Goal: Task Accomplishment & Management: Complete application form

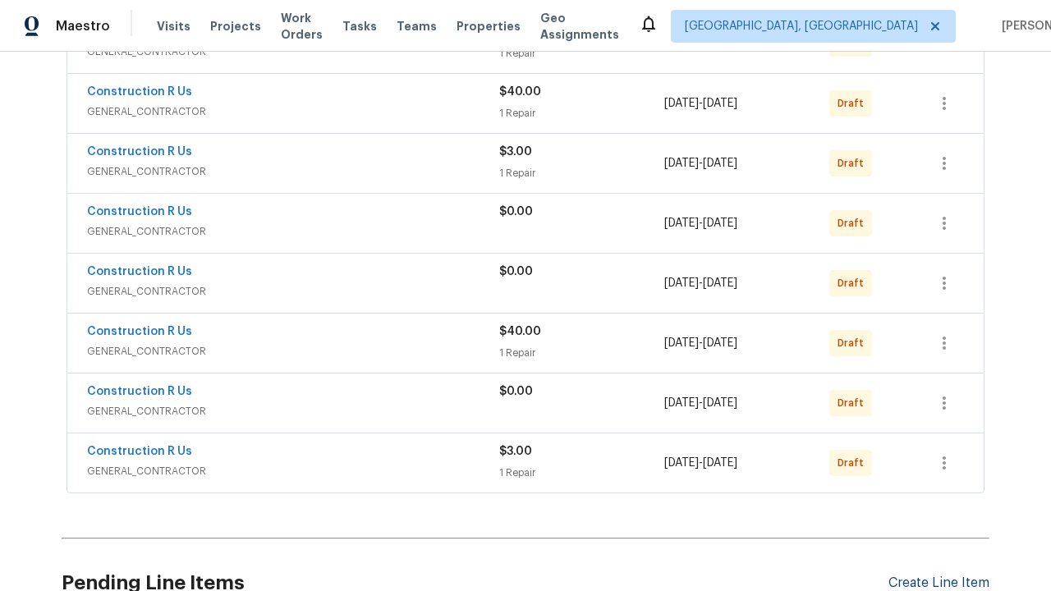
click at [938, 575] on div "Create Line Item" at bounding box center [938, 583] width 101 height 16
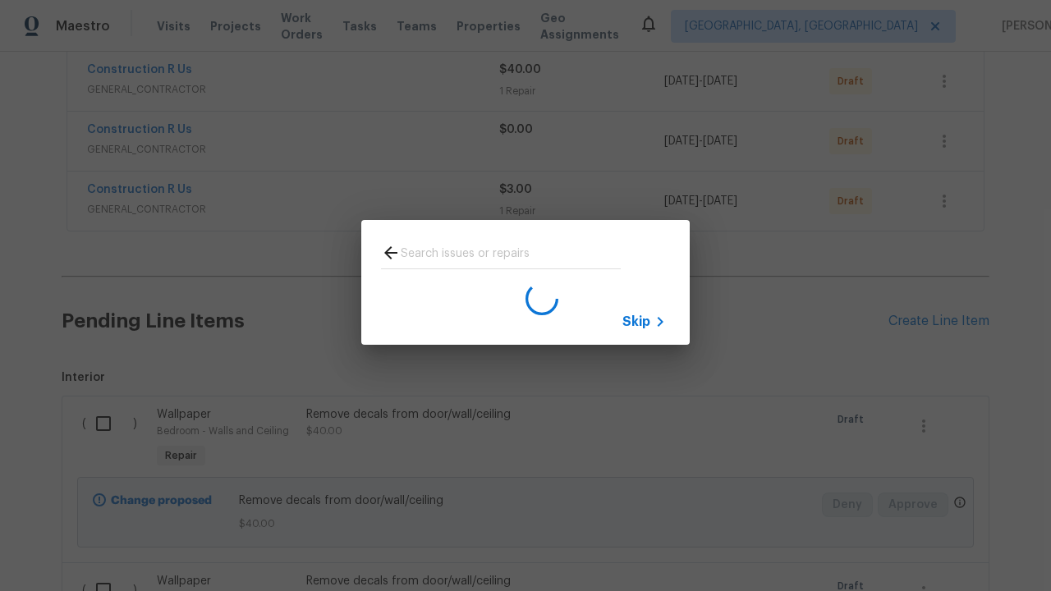
click at [636, 321] on span "Skip" at bounding box center [636, 322] width 28 height 16
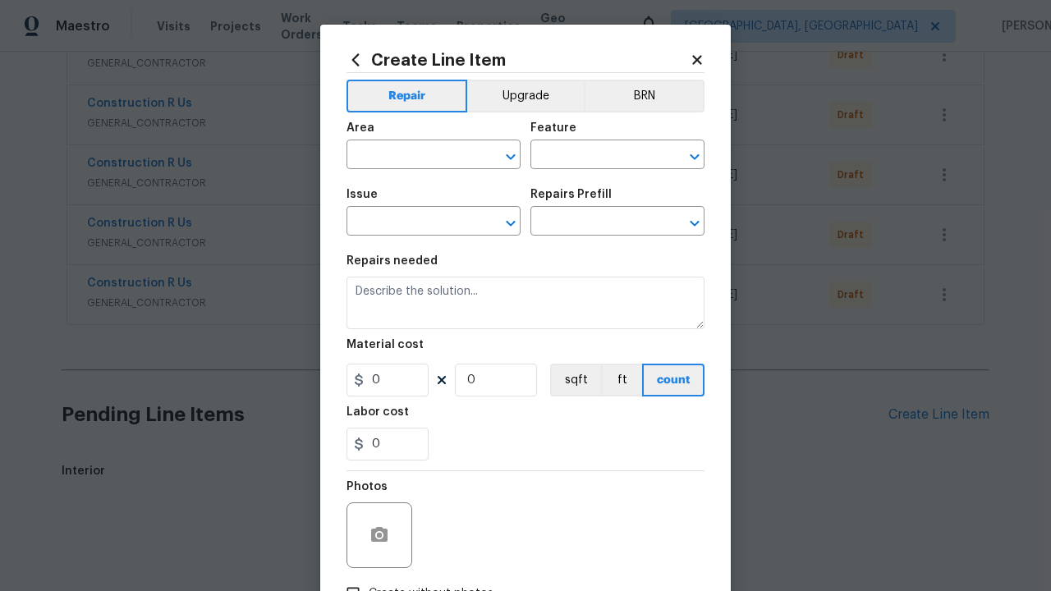
scroll to position [1959, 0]
click at [410, 144] on input "text" at bounding box center [410, 156] width 128 height 25
type input "Bedroom"
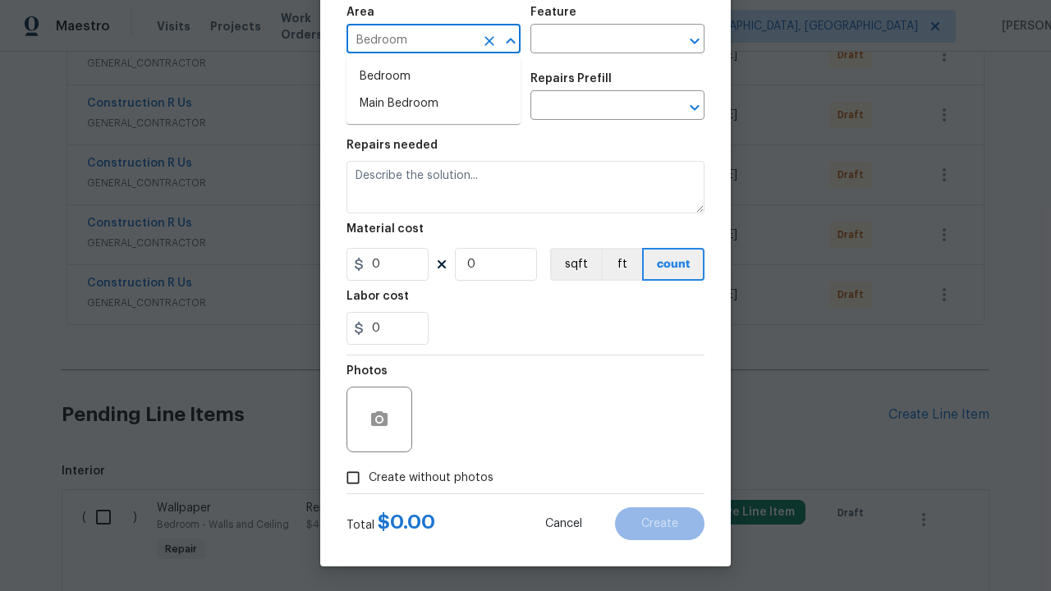
scroll to position [2053, 0]
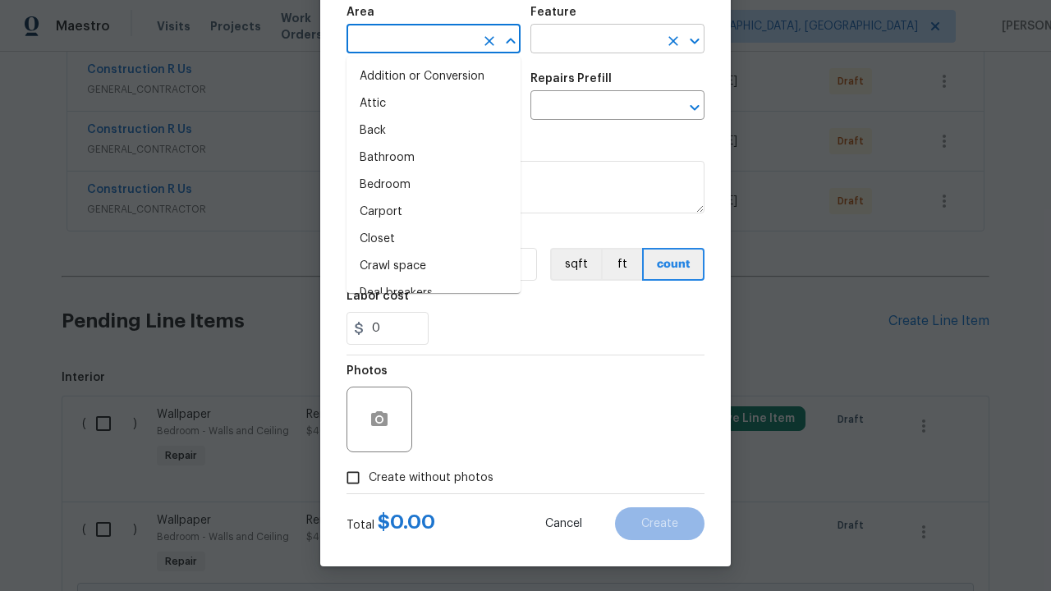
click at [433, 185] on li "Bedroom" at bounding box center [433, 185] width 174 height 27
type input "Bedroom"
click at [594, 40] on input "text" at bounding box center [594, 40] width 128 height 25
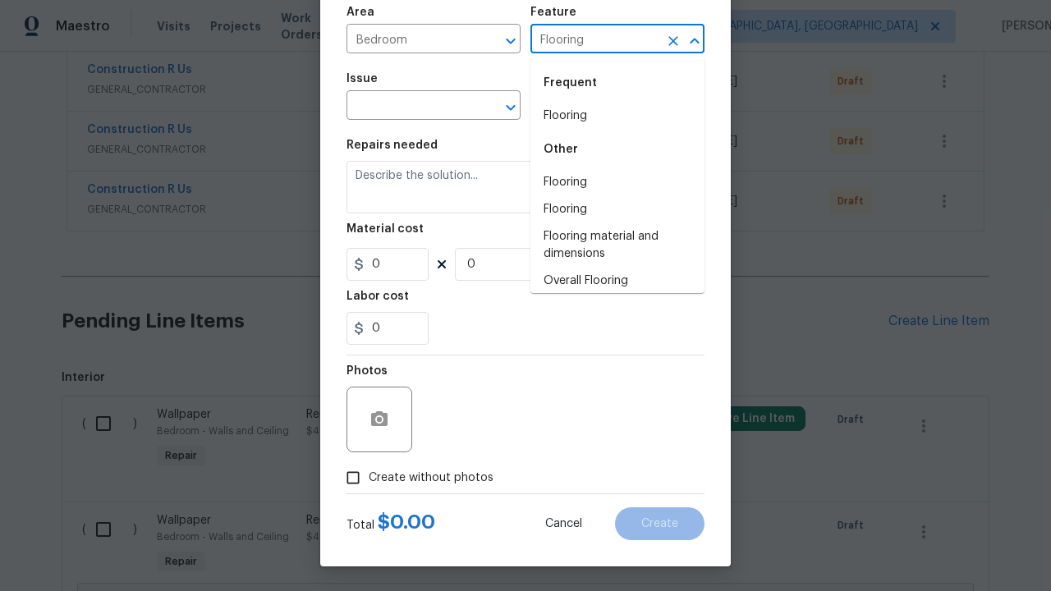
click at [617, 116] on li "Flooring" at bounding box center [617, 116] width 174 height 27
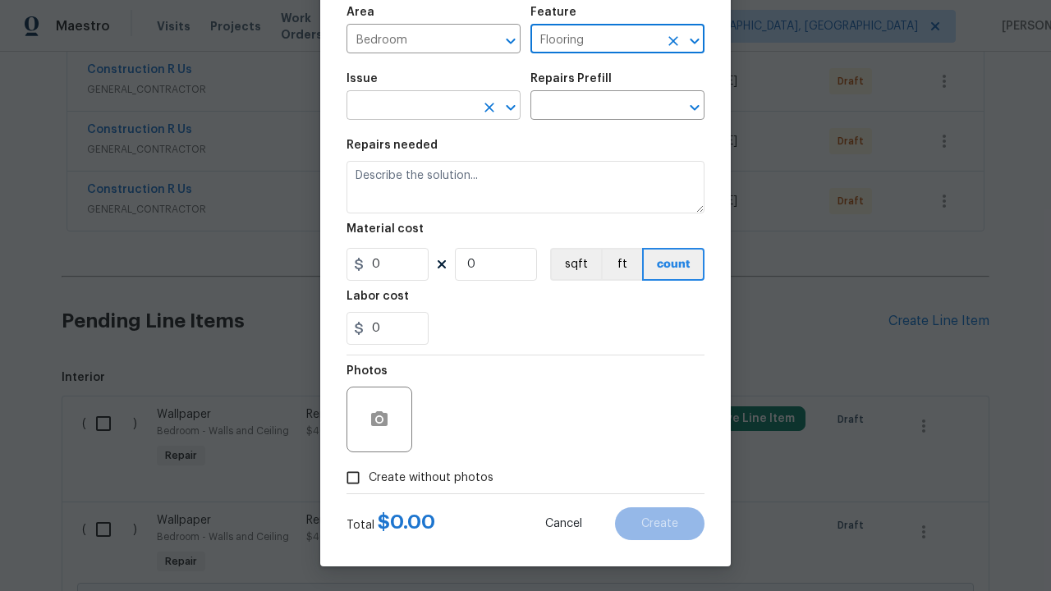
type input "Flooring"
click at [410, 107] on input "text" at bounding box center [410, 106] width 128 height 25
type input "Wallpaper"
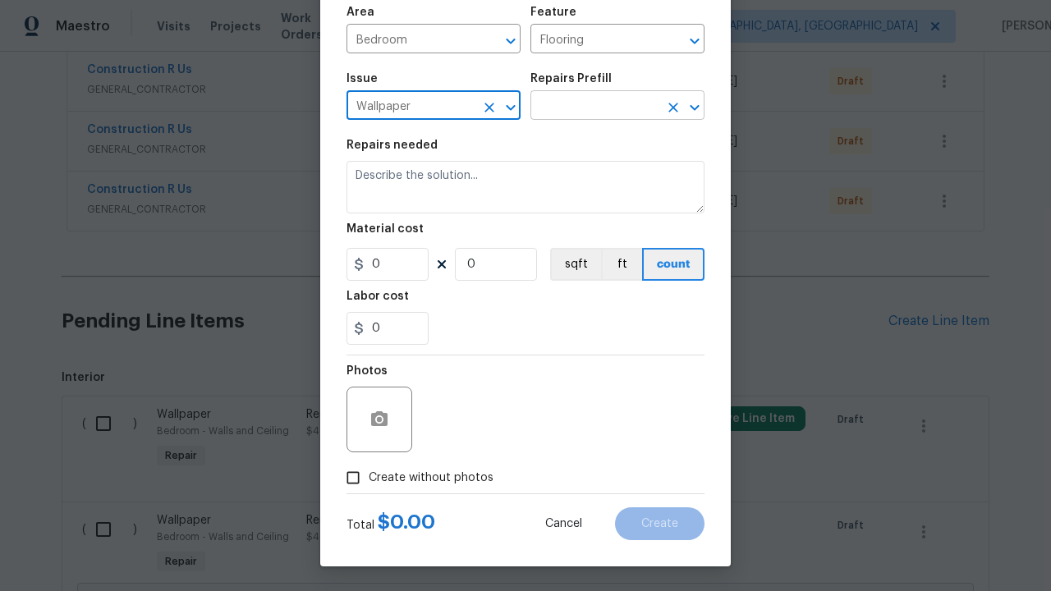
type input "Wallpaper"
click at [594, 107] on input "text" at bounding box center [594, 106] width 128 height 25
type input "Remove"
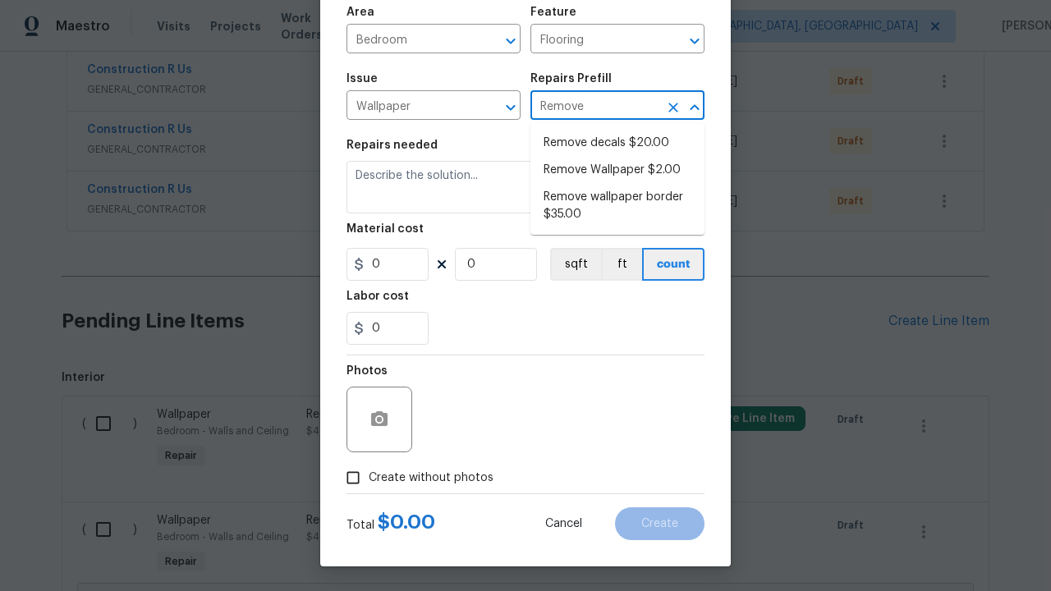
click at [617, 143] on li "Remove decals $20.00" at bounding box center [617, 143] width 174 height 27
type input "Walls and Ceiling"
type textarea "Remove decals from door/wall/ceiling"
type input "1"
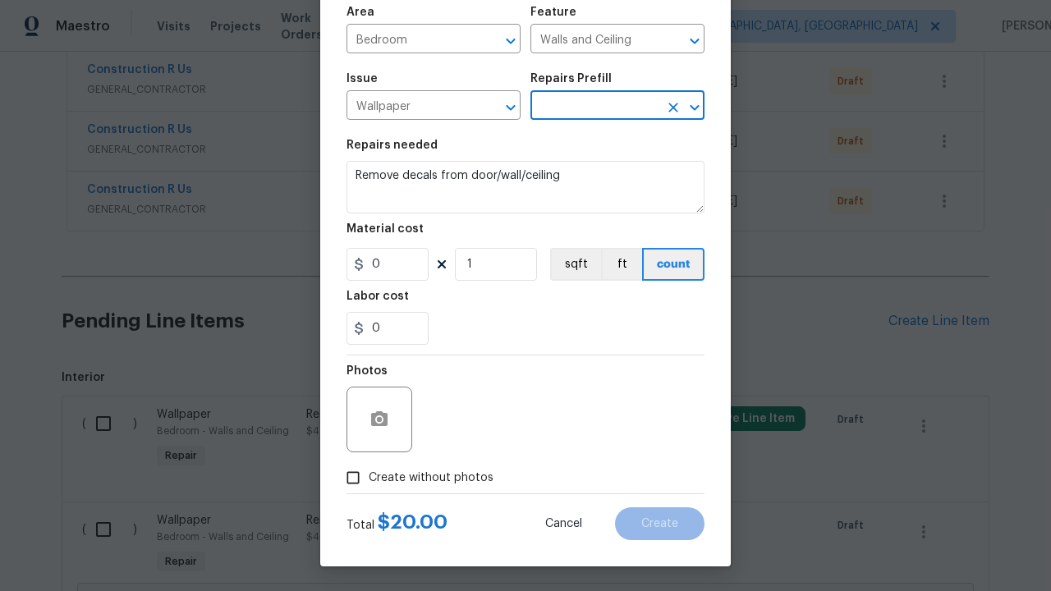
type input "Remove decals $20.00"
type input "20"
type input "Remove decals $20.00"
type input "2"
click at [574, 264] on button "sqft" at bounding box center [575, 264] width 51 height 33
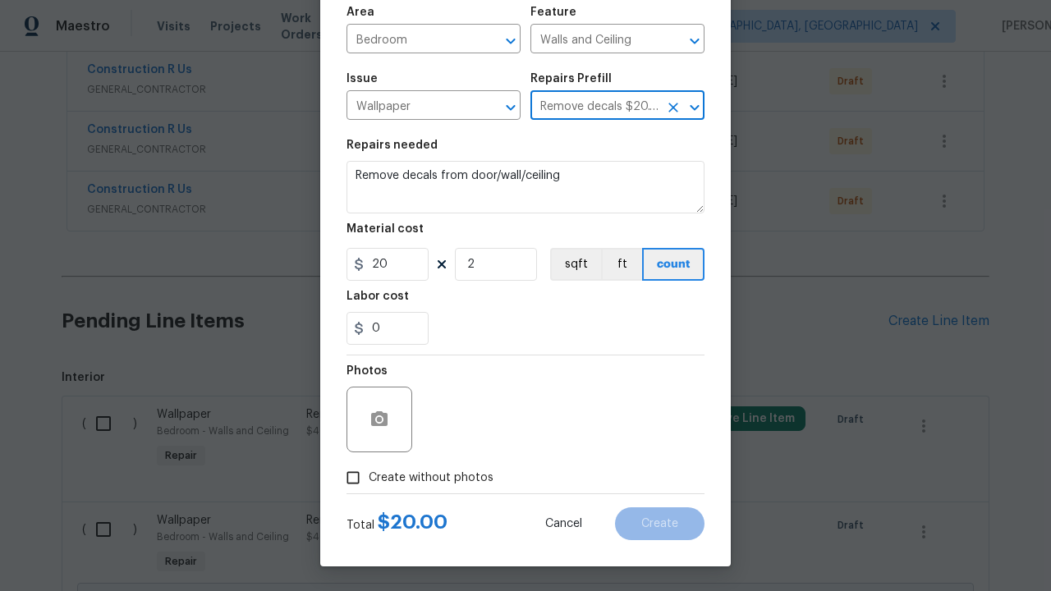
click at [353, 478] on input "Create without photos" at bounding box center [352, 477] width 31 height 31
checkbox input "true"
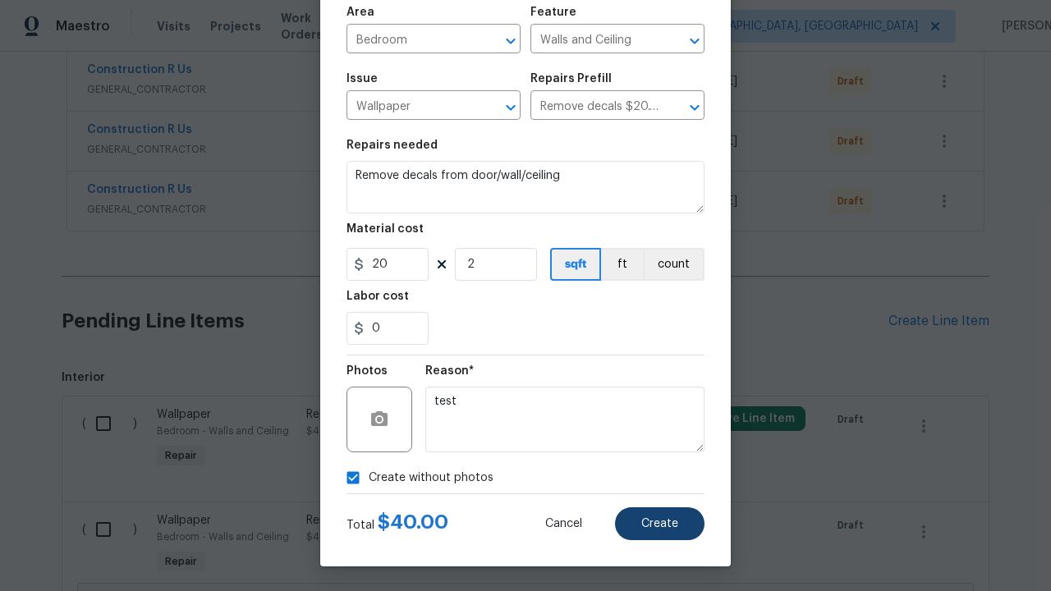
type textarea "test"
click at [660, 524] on span "Create" at bounding box center [659, 524] width 37 height 12
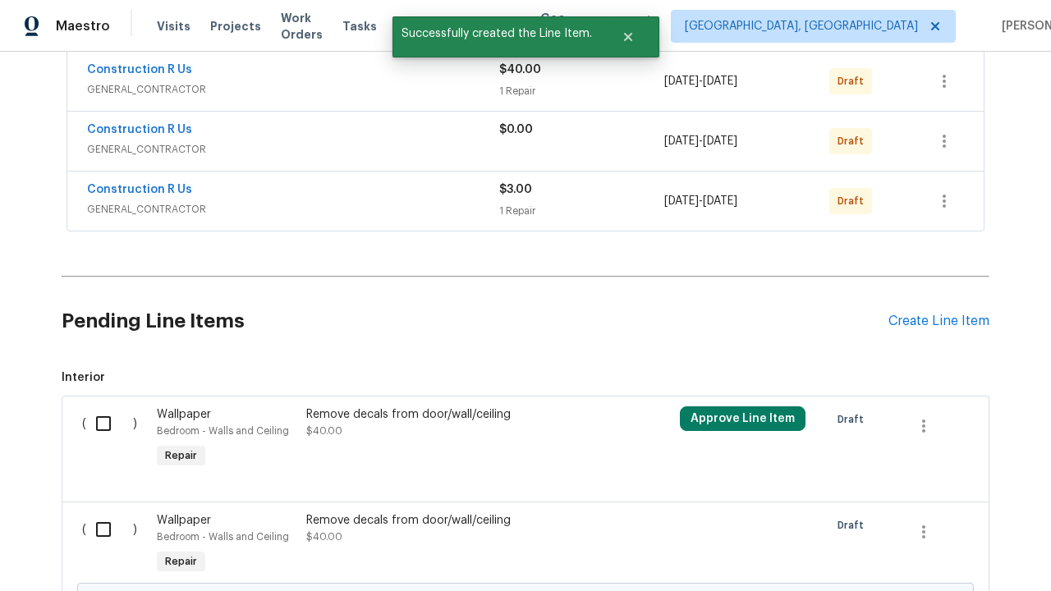
click at [109, 423] on input "checkbox" at bounding box center [109, 423] width 47 height 34
checkbox input "true"
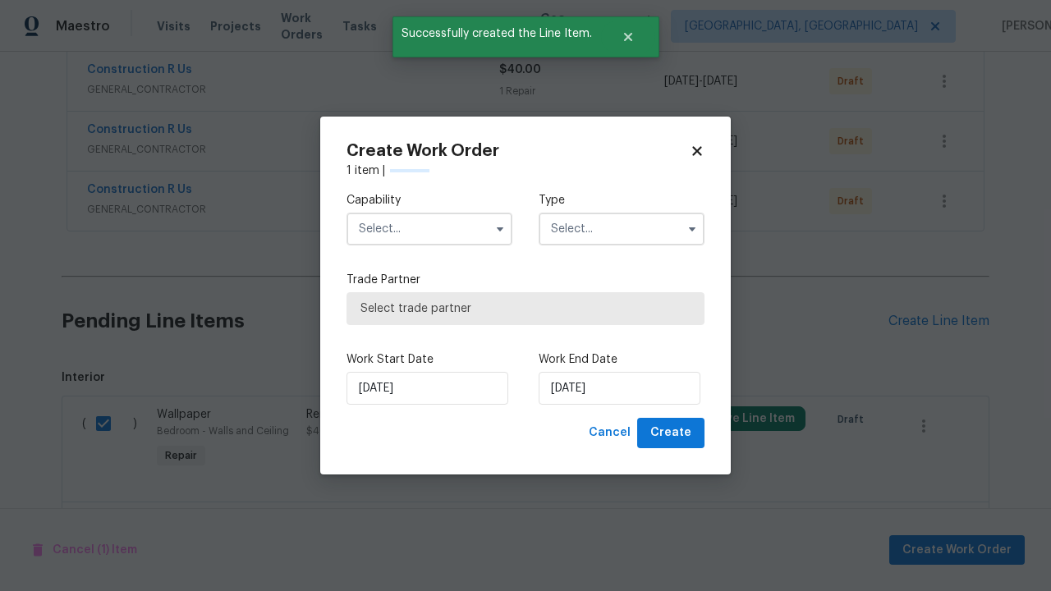
click at [429, 229] on input "text" at bounding box center [429, 229] width 166 height 33
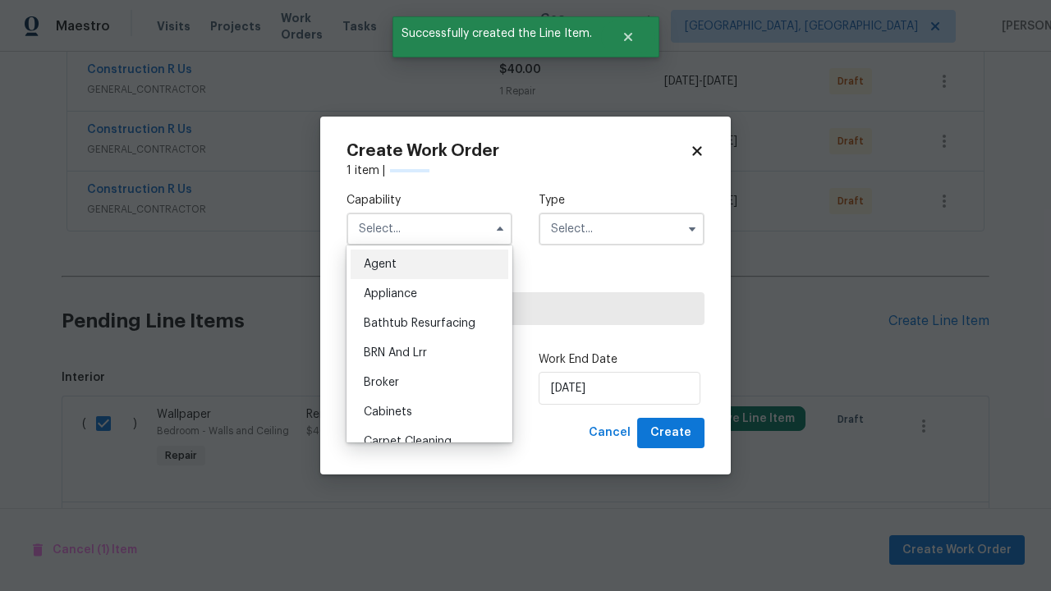
type input "General Contractor"
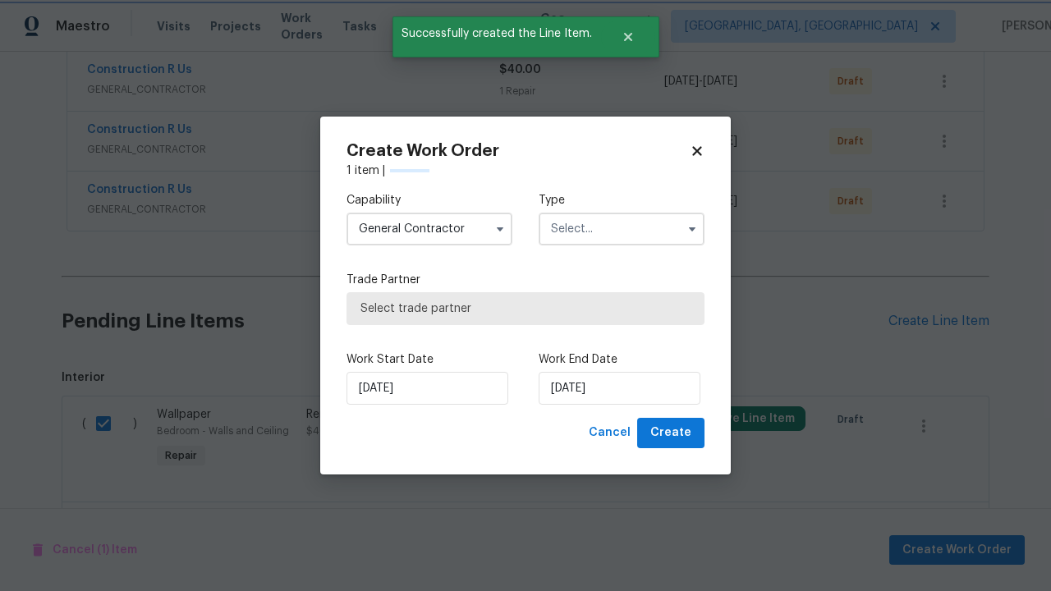
click at [621, 229] on input "text" at bounding box center [621, 229] width 166 height 33
type input "Renovation"
click at [513, 309] on span "Select trade partner" at bounding box center [525, 308] width 330 height 16
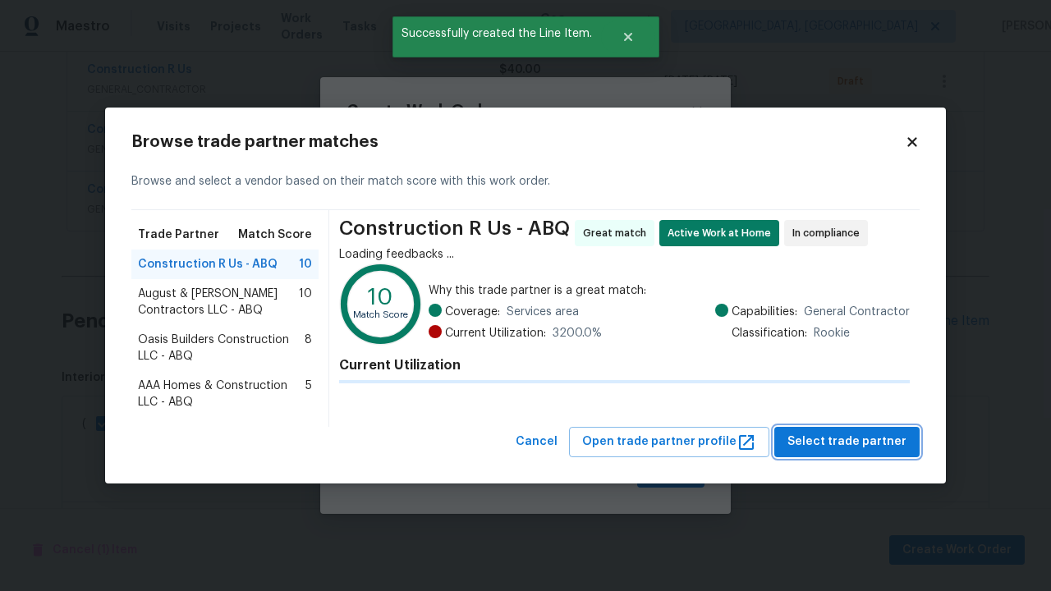
click at [851, 442] on span "Select trade partner" at bounding box center [846, 442] width 119 height 21
click at [672, 473] on span "Create" at bounding box center [670, 473] width 41 height 21
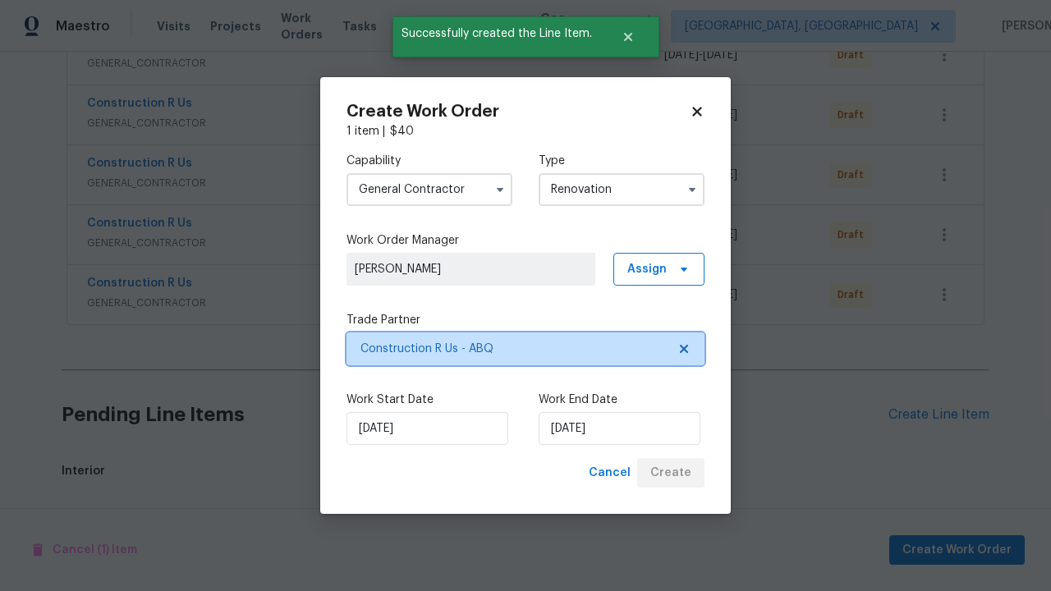
scroll to position [2053, 0]
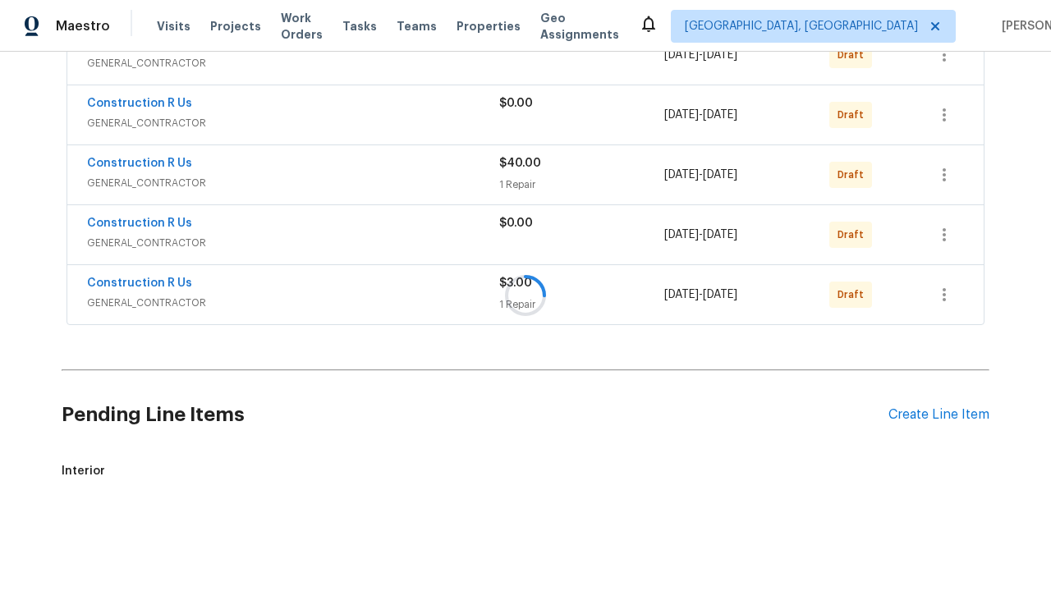
scroll to position [1742, 0]
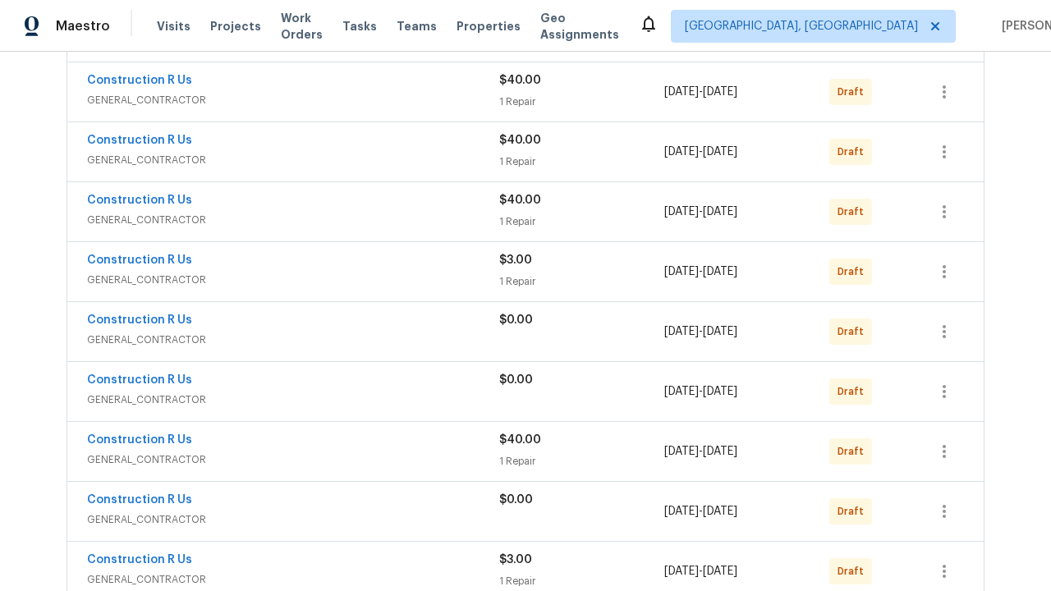
click at [944, 565] on icon "button" at bounding box center [943, 571] width 3 height 13
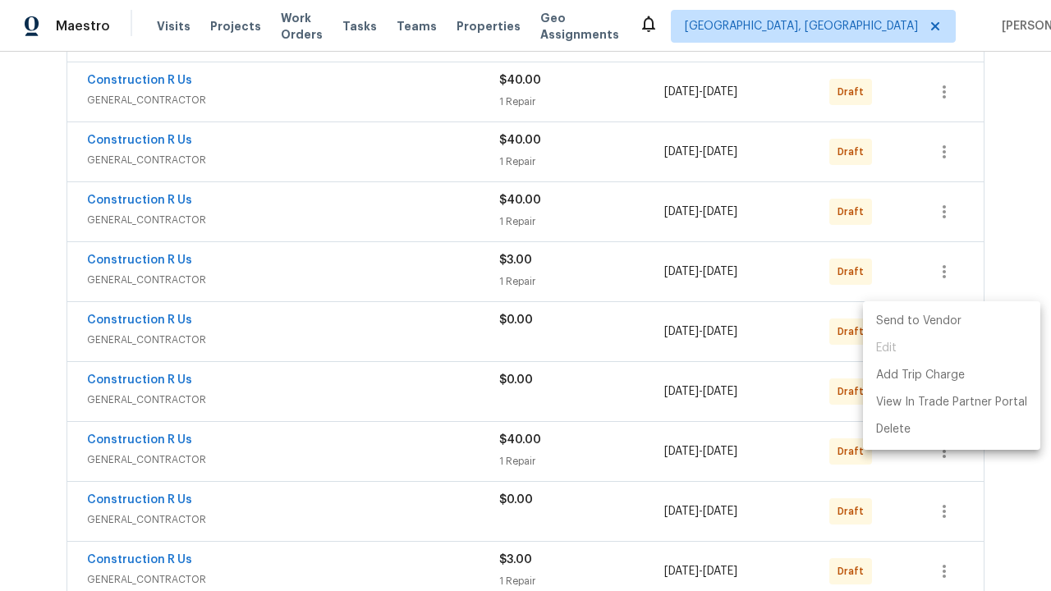
scroll to position [1993, 0]
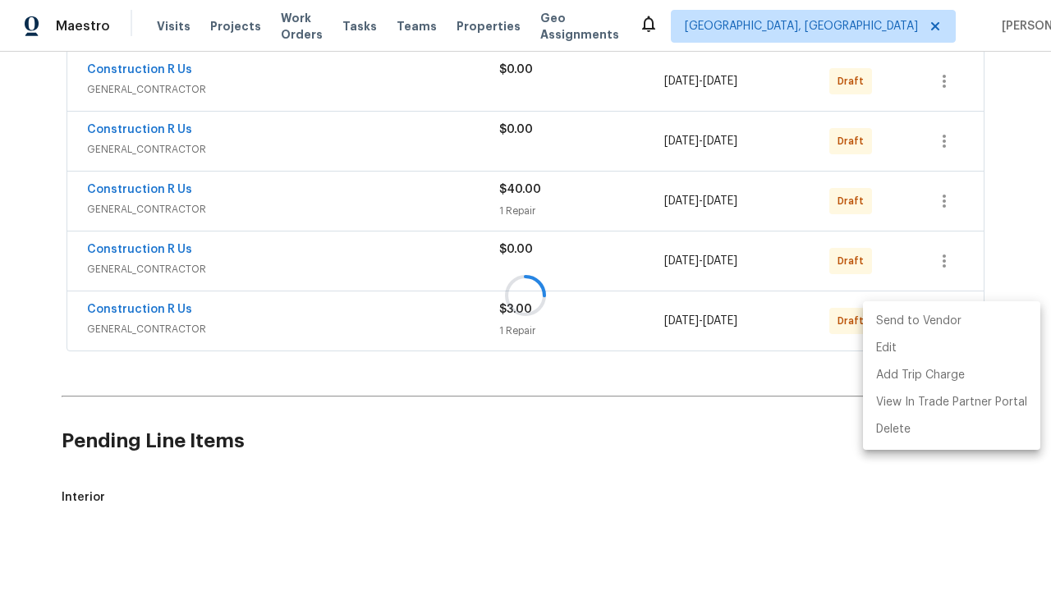
click at [950, 321] on li "Send to Vendor" at bounding box center [951, 321] width 177 height 27
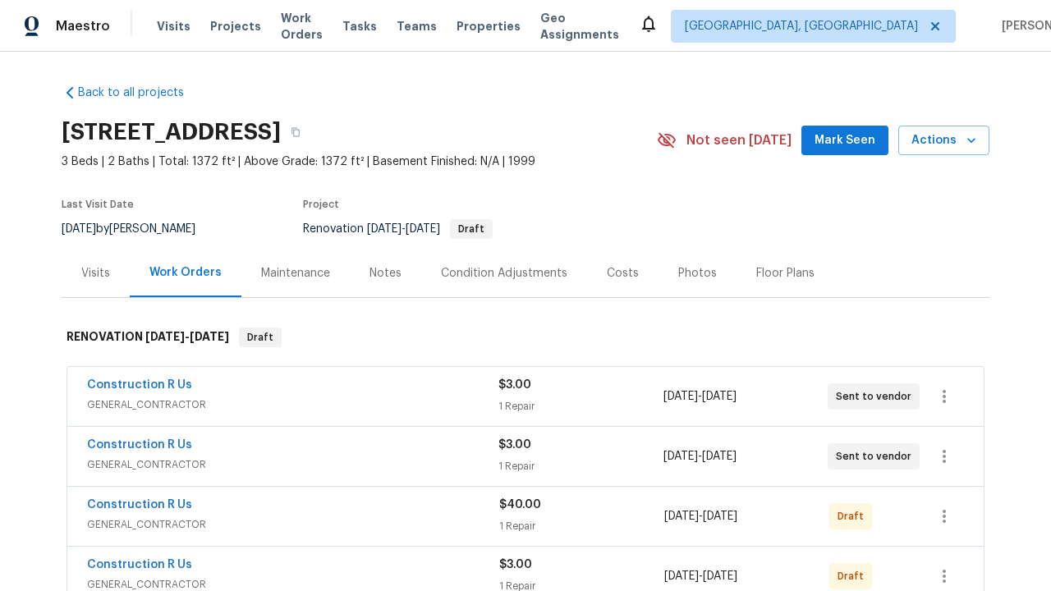
click at [944, 396] on icon "button" at bounding box center [943, 396] width 3 height 13
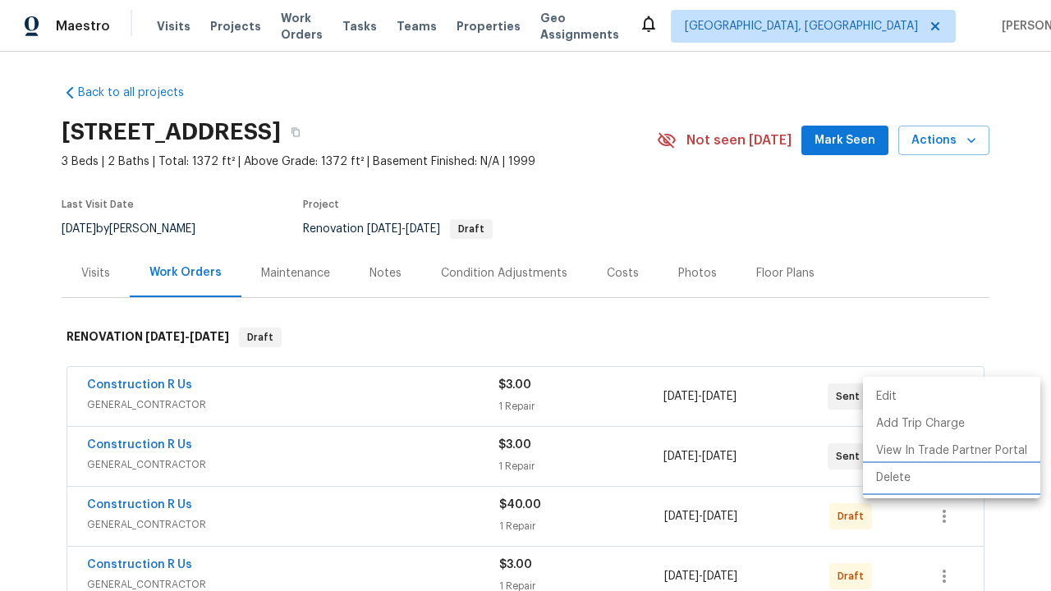
click at [950, 478] on li "Delete" at bounding box center [951, 478] width 177 height 27
